Goal: Transaction & Acquisition: Purchase product/service

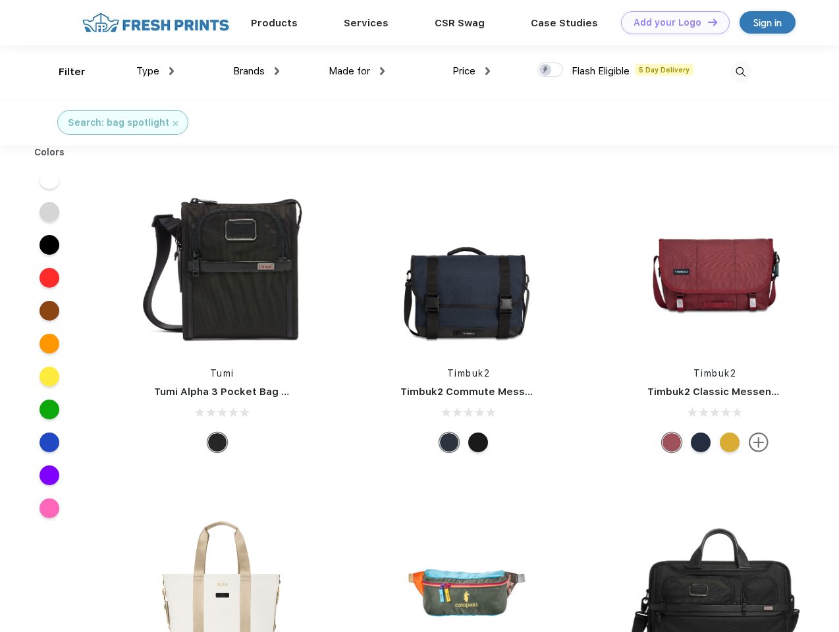
click at [670, 22] on link "Add your Logo Design Tool" at bounding box center [675, 22] width 109 height 23
click at [0, 0] on div "Design Tool" at bounding box center [0, 0] width 0 height 0
click at [706, 22] on link "Add your Logo Design Tool" at bounding box center [675, 22] width 109 height 23
click at [63, 72] on div "Filter" at bounding box center [72, 72] width 27 height 15
click at [155, 71] on span "Type" at bounding box center [147, 71] width 23 height 12
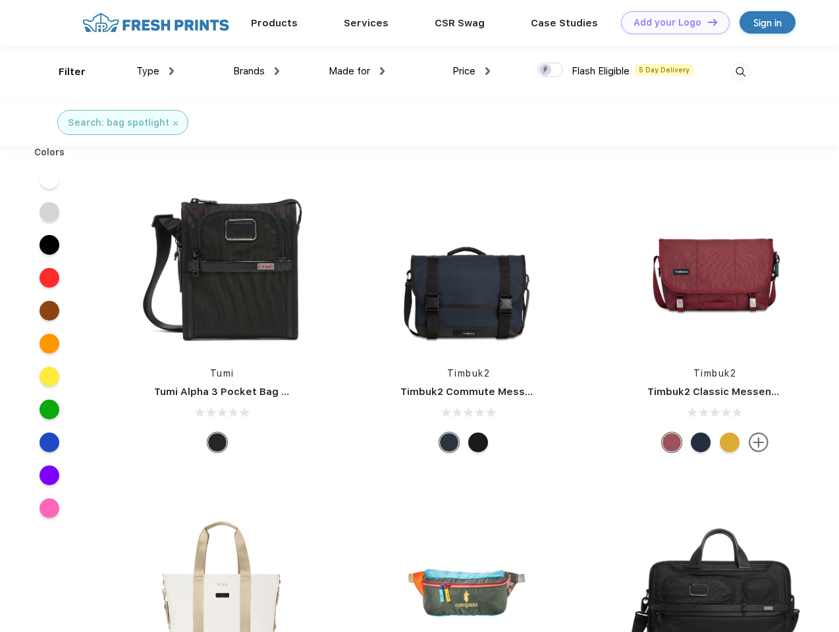
click at [256, 71] on span "Brands" at bounding box center [249, 71] width 32 height 12
click at [357, 71] on span "Made for" at bounding box center [348, 71] width 41 height 12
click at [471, 71] on span "Price" at bounding box center [463, 71] width 23 height 12
click at [550, 70] on div at bounding box center [550, 70] width 26 height 14
click at [546, 70] on input "checkbox" at bounding box center [541, 66] width 9 height 9
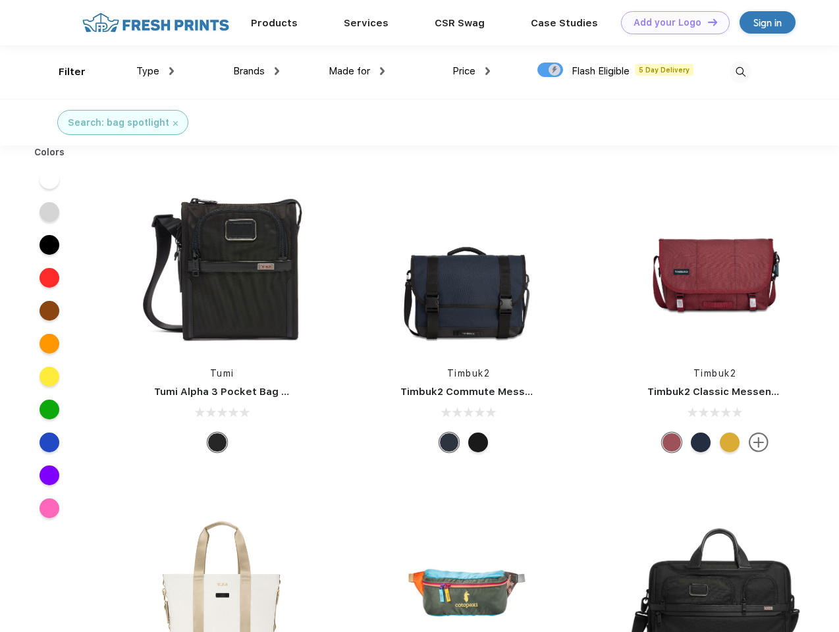
click at [740, 72] on img at bounding box center [740, 72] width 22 height 22
